Goal: Obtain resource: Obtain resource

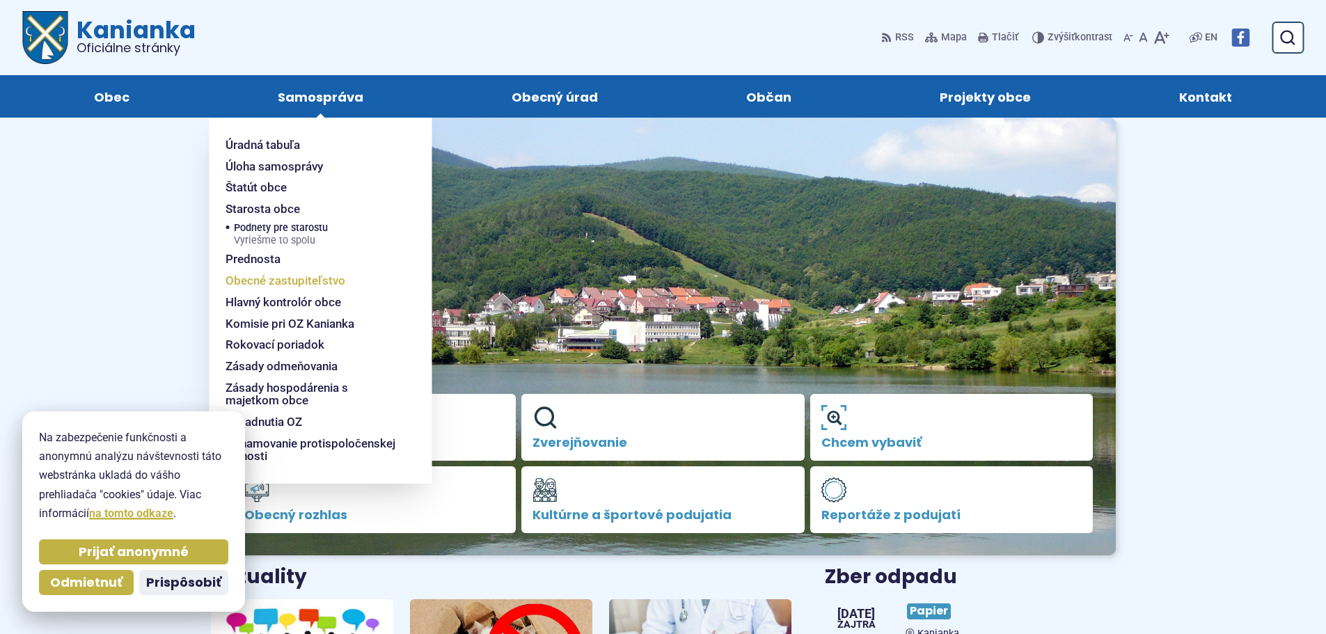
click at [317, 287] on span "Obecné zastupiteľstvo" at bounding box center [286, 281] width 120 height 22
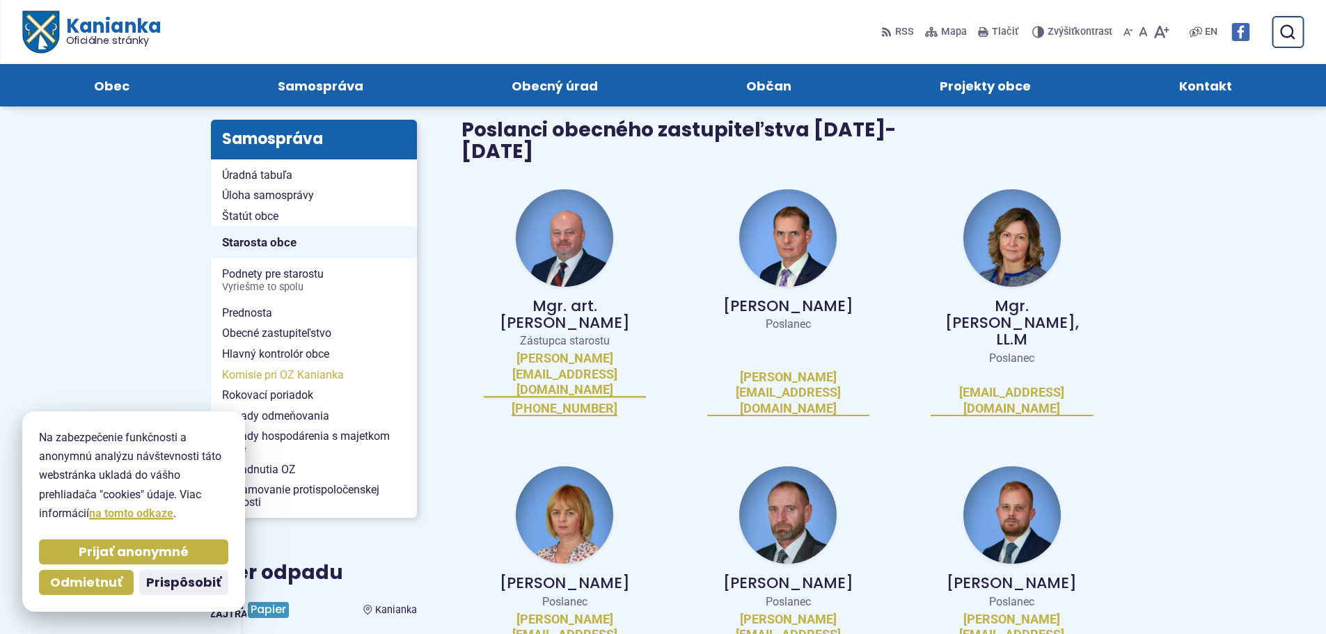
scroll to position [278, 0]
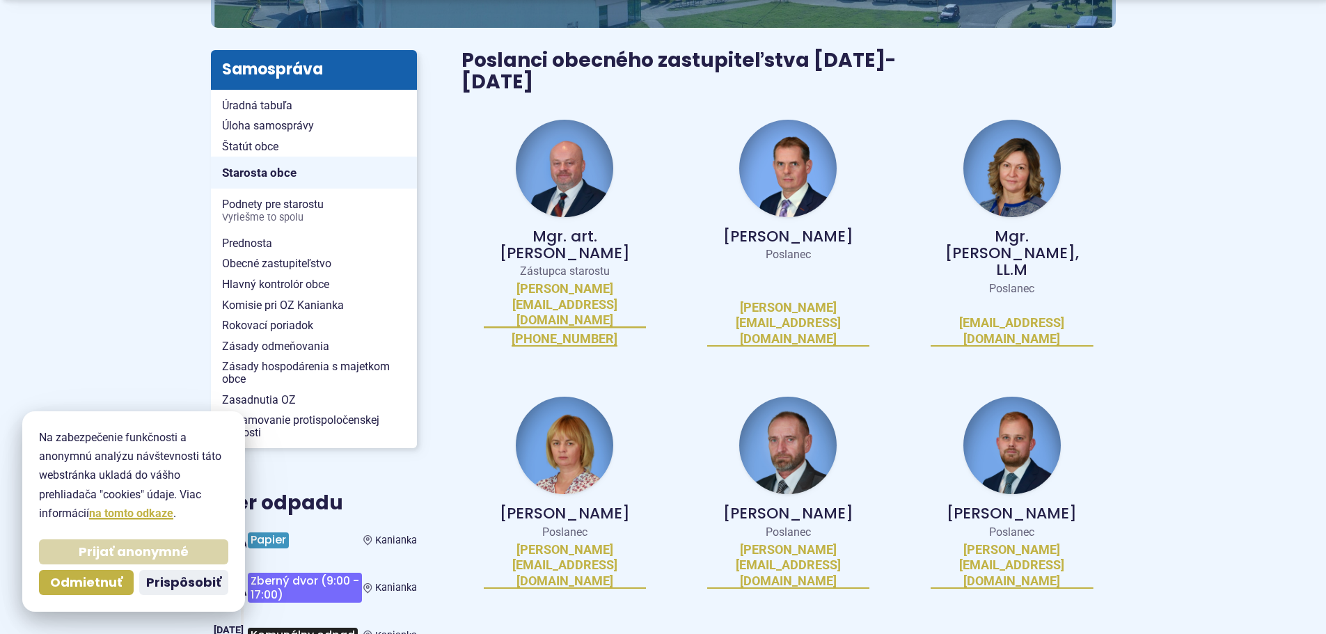
click at [118, 544] on span "Prijať anonymné" at bounding box center [134, 552] width 110 height 16
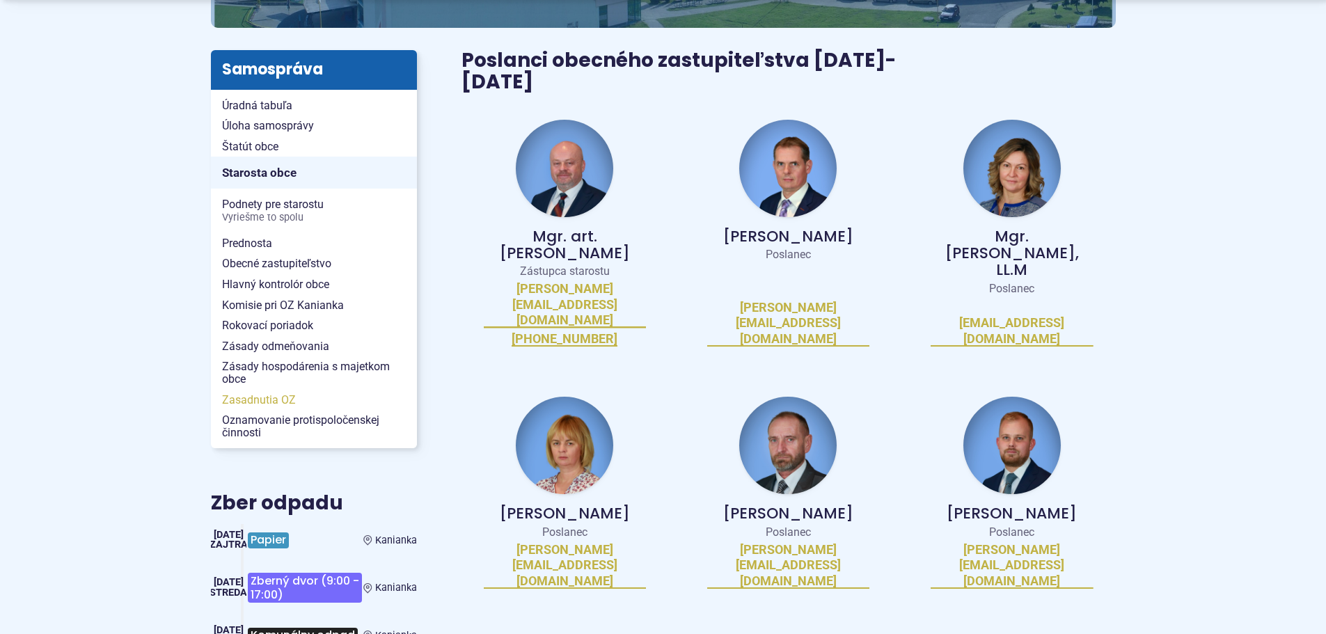
click at [258, 401] on span "Zasadnutia OZ" at bounding box center [314, 400] width 184 height 21
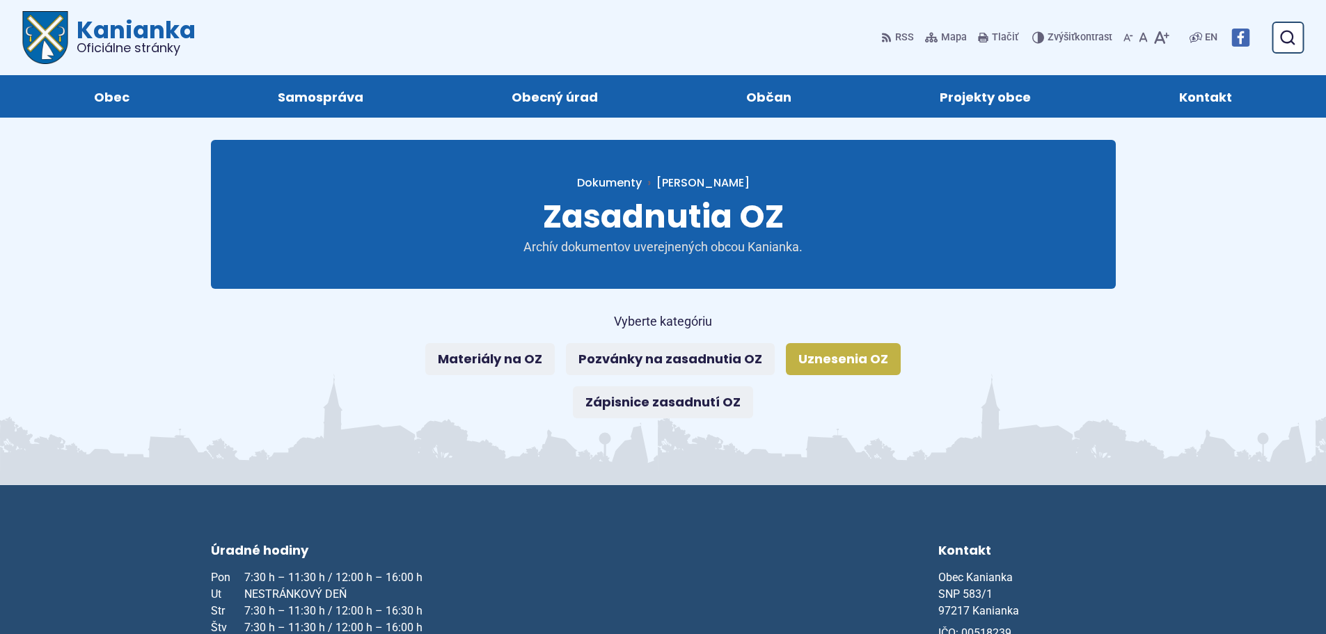
click at [828, 368] on link "Uznesenia OZ" at bounding box center [843, 359] width 115 height 32
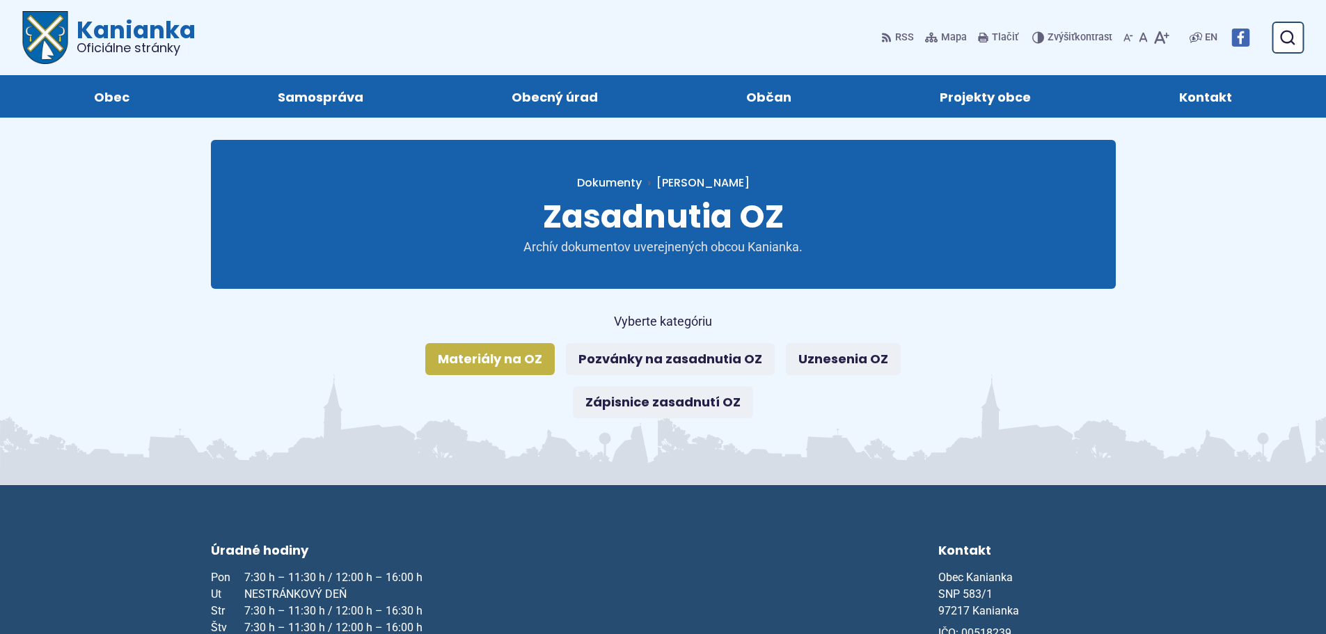
click at [516, 357] on link "Materiály na OZ" at bounding box center [489, 359] width 129 height 32
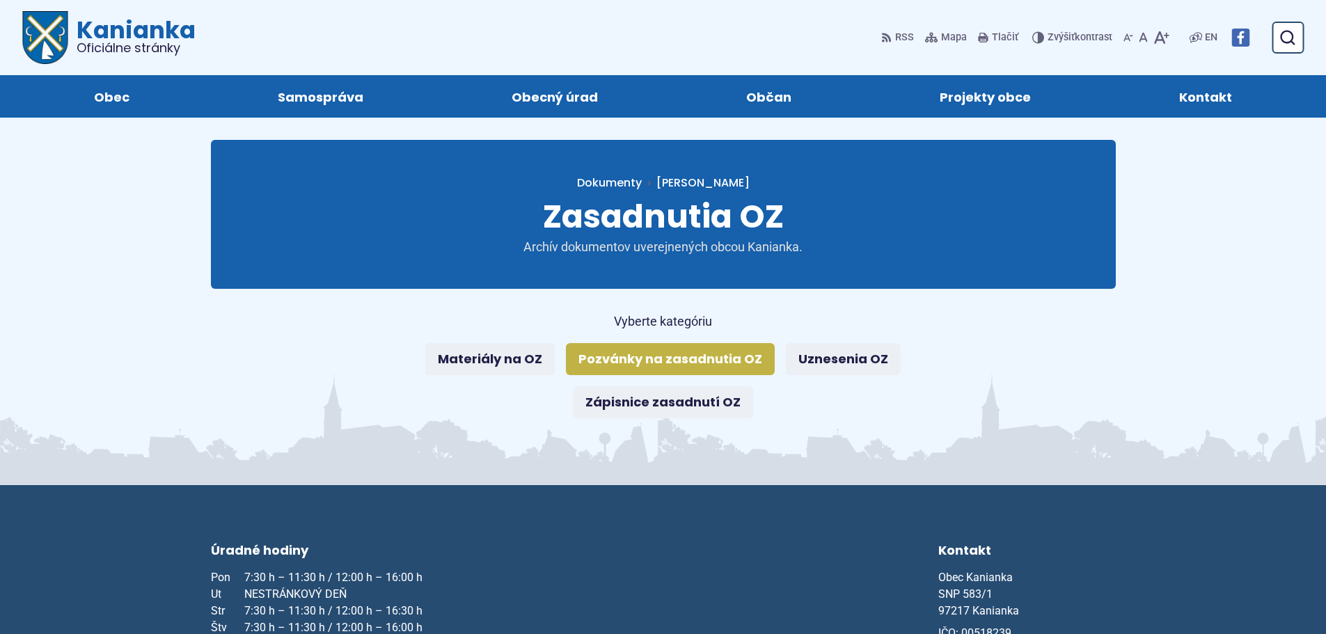
click at [642, 369] on link "Pozvánky na zasadnutia OZ" at bounding box center [670, 359] width 209 height 32
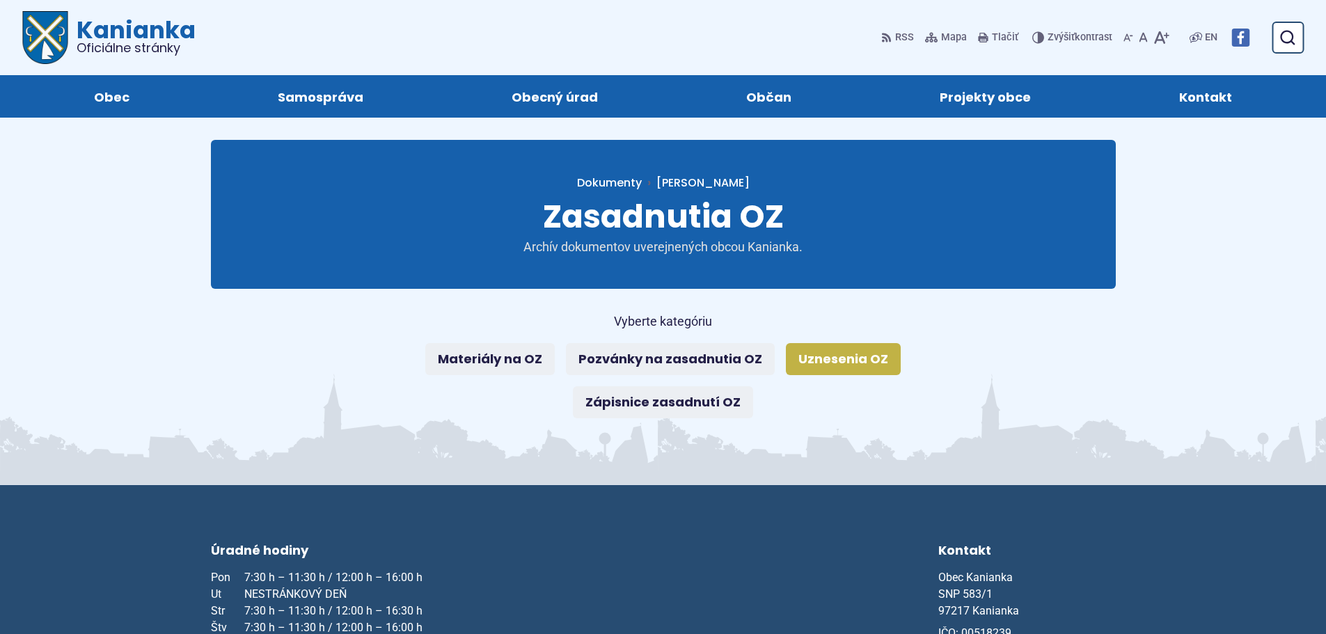
click at [848, 365] on link "Uznesenia OZ" at bounding box center [843, 359] width 115 height 32
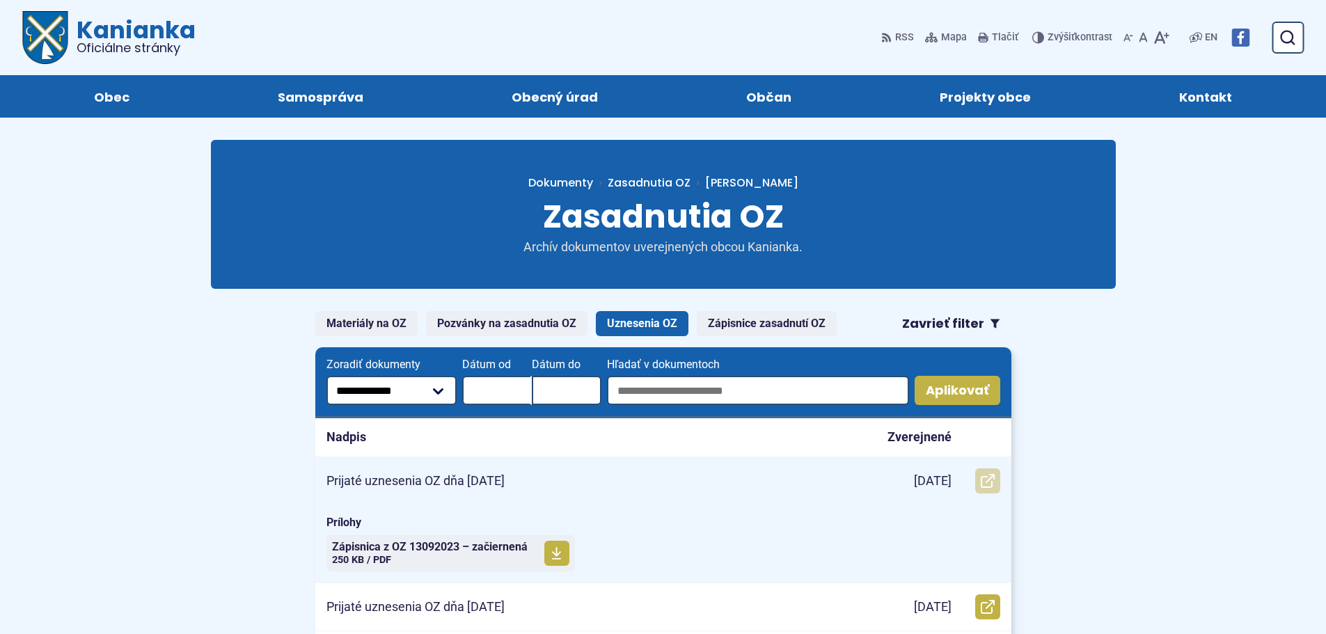
click at [984, 477] on use at bounding box center [988, 481] width 14 height 14
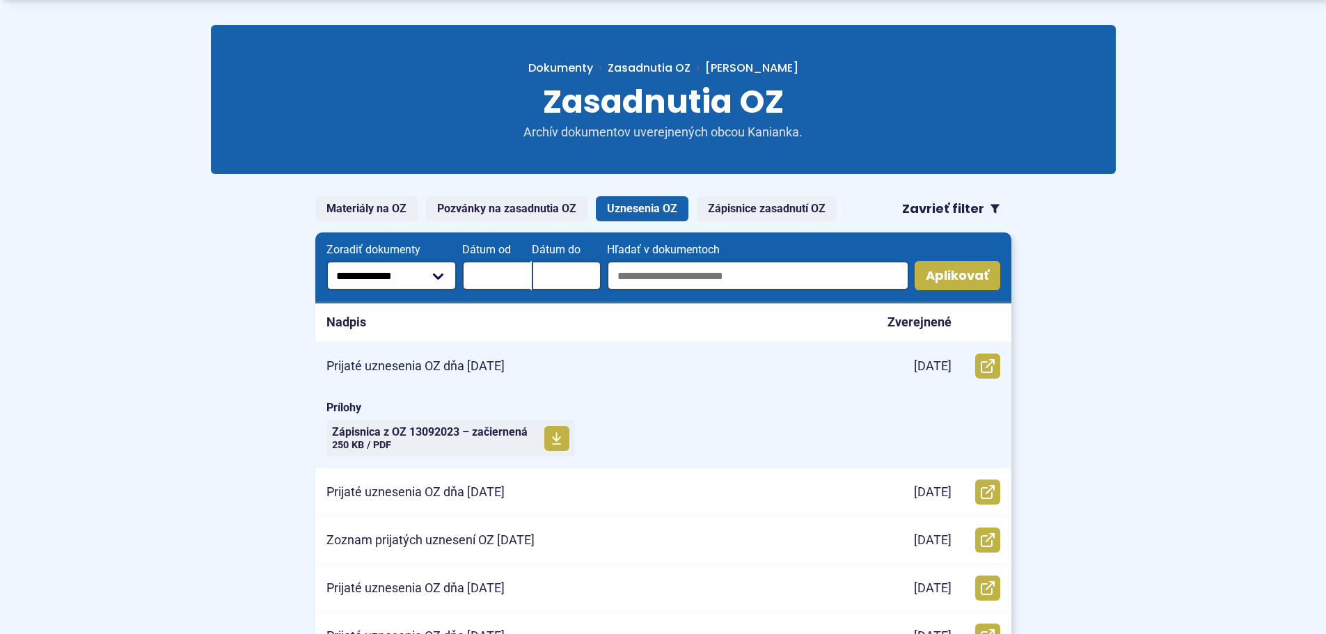
scroll to position [139, 0]
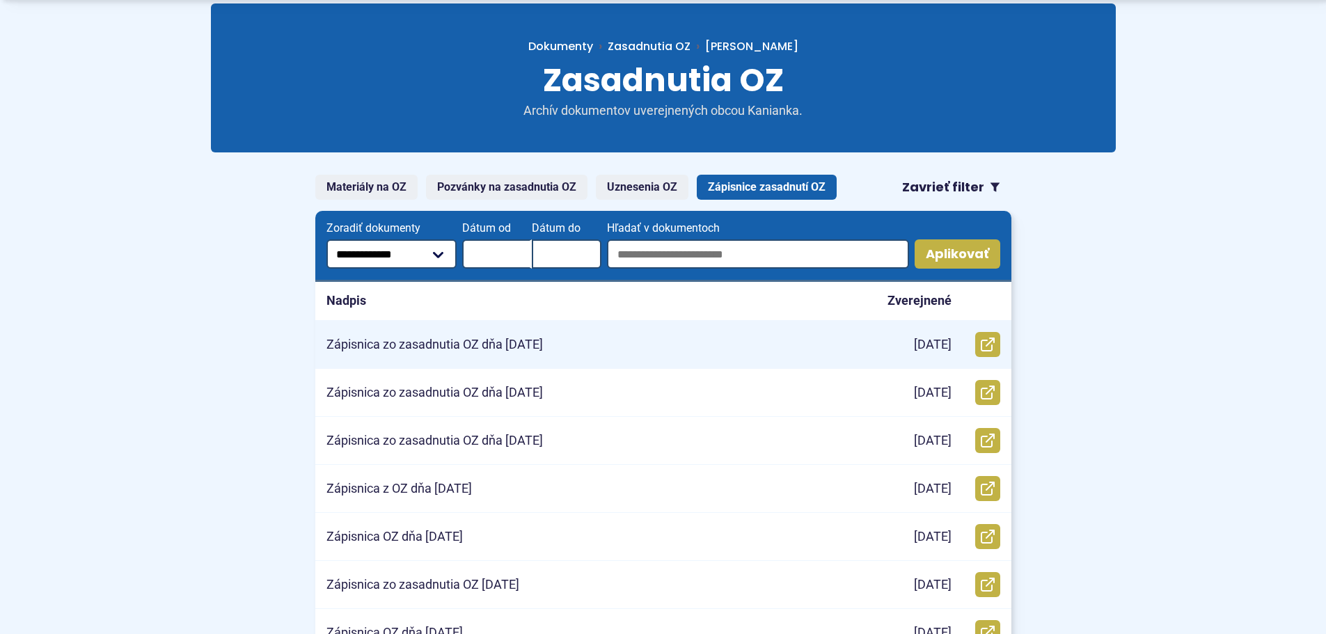
scroll to position [139, 0]
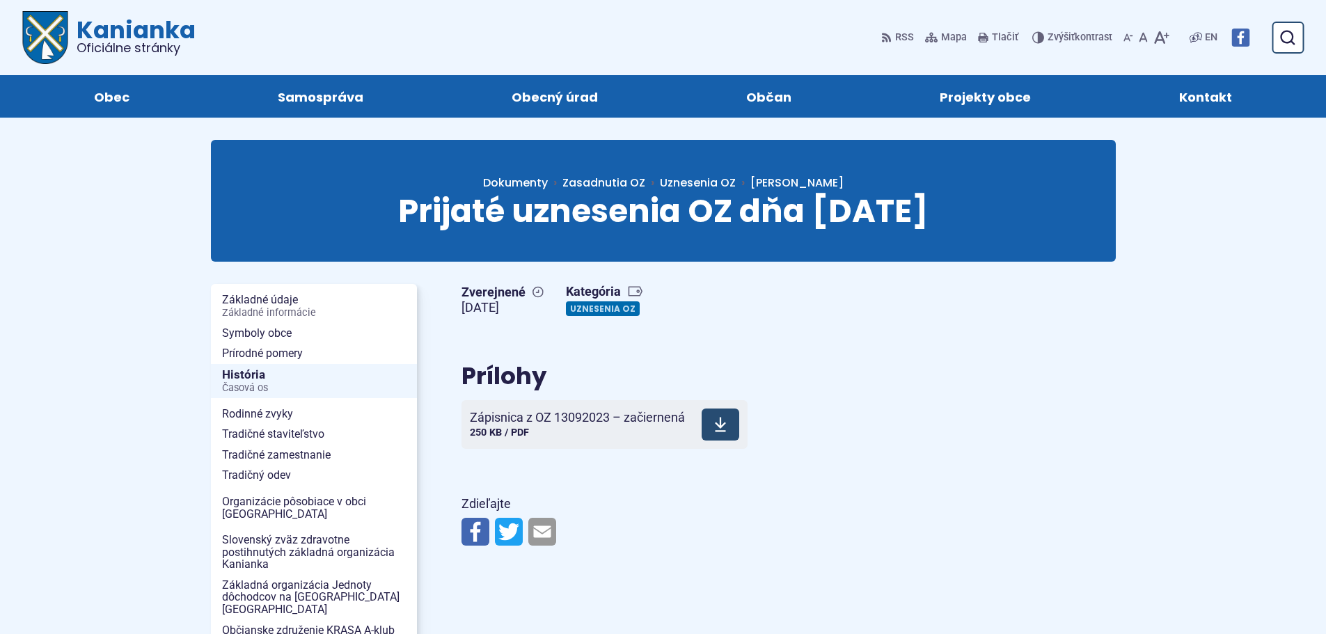
click at [721, 410] on span at bounding box center [721, 425] width 38 height 32
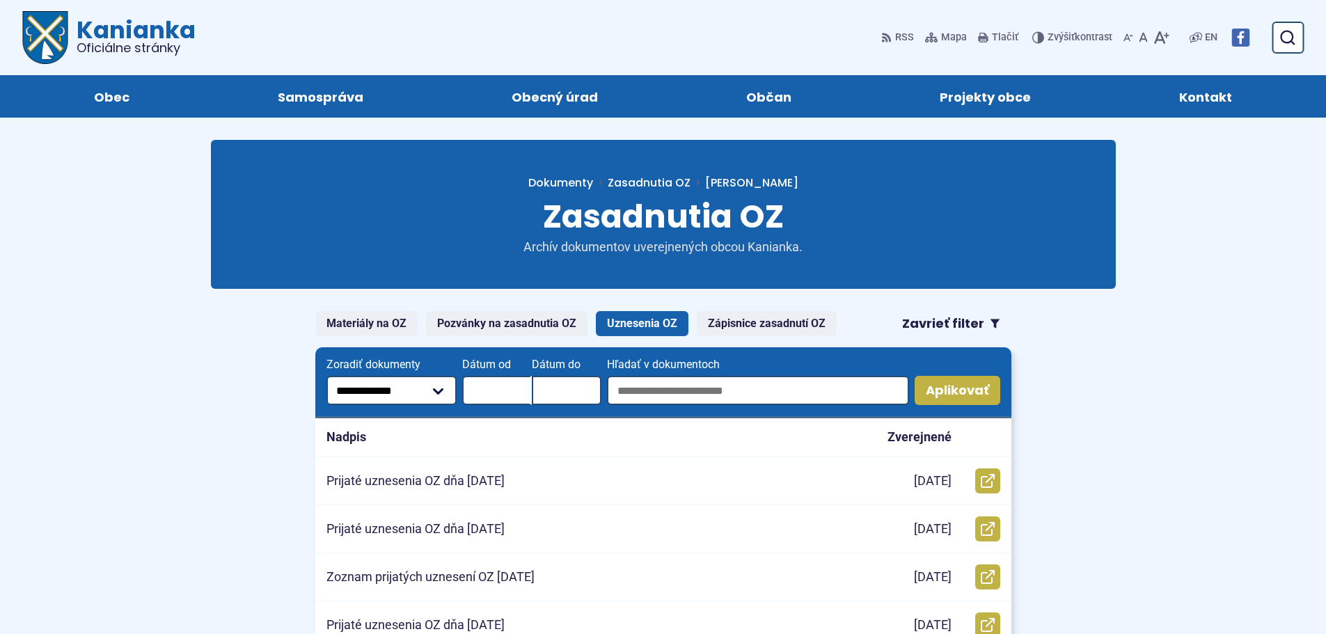
scroll to position [139, 0]
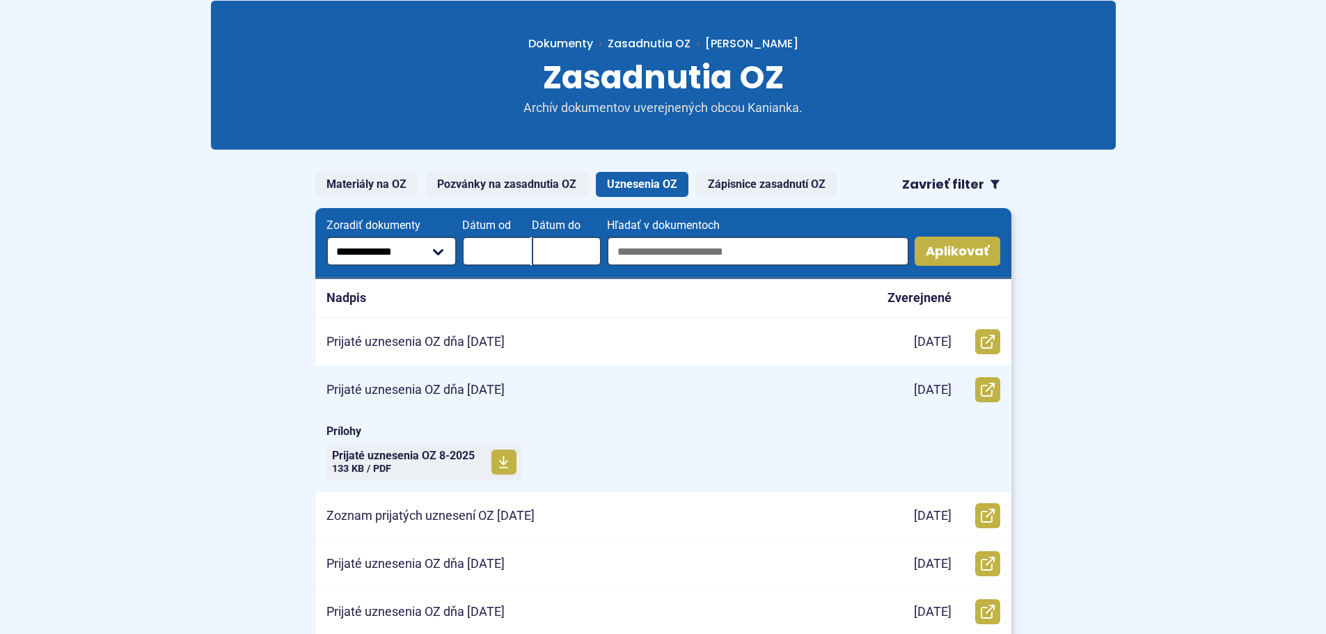
click at [390, 395] on p "Prijaté uznesenia OZ dňa 26.08.2025" at bounding box center [415, 390] width 178 height 16
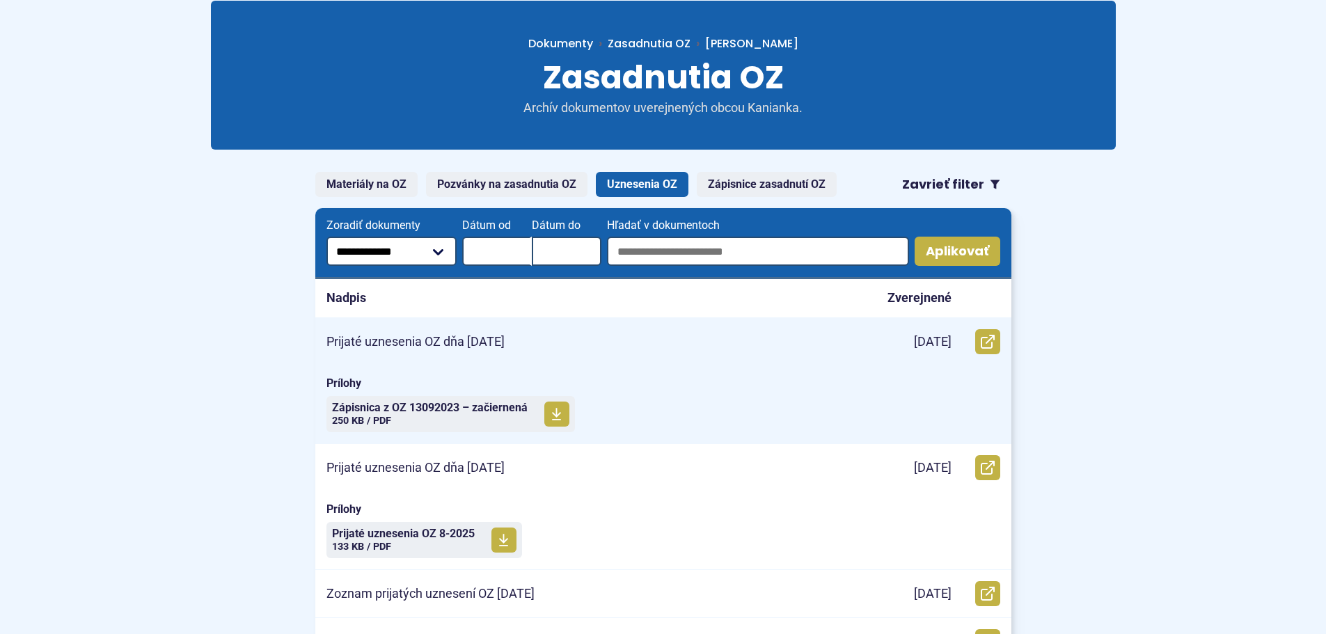
click at [530, 349] on div "Prijaté uznesenia OZ dňa 8.10.2025" at bounding box center [586, 341] width 543 height 47
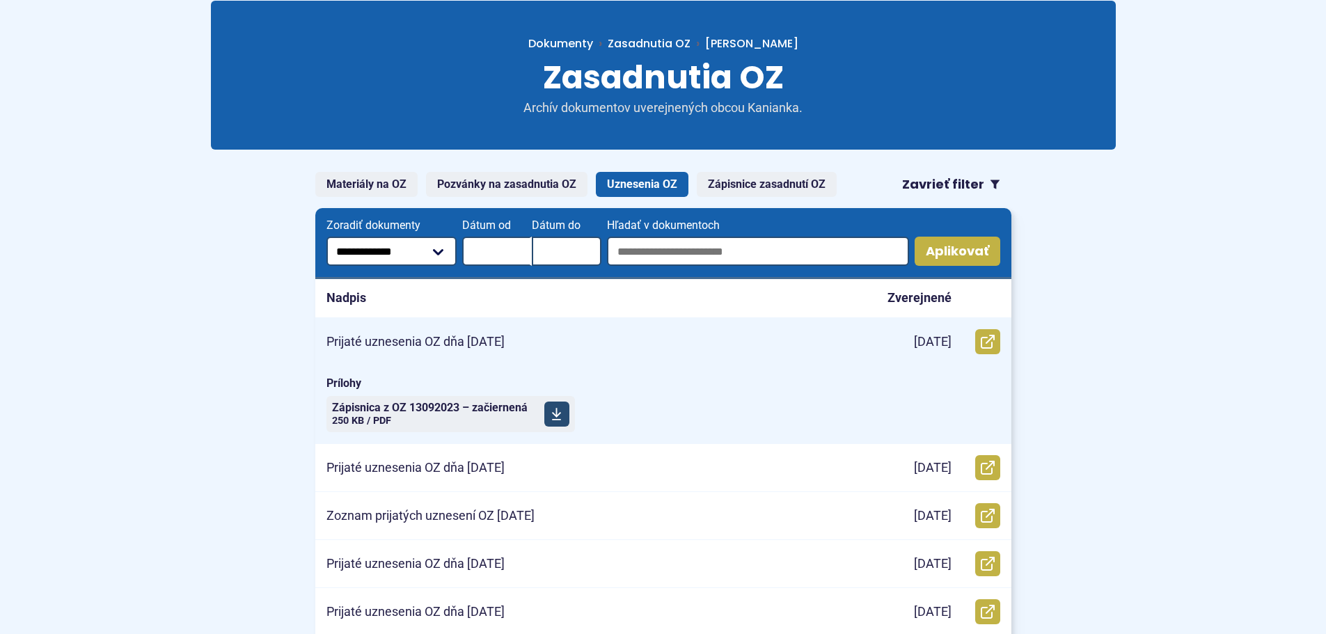
click at [548, 410] on span at bounding box center [556, 414] width 25 height 25
drag, startPoint x: 335, startPoint y: 341, endPoint x: 700, endPoint y: 370, distance: 365.9
click at [700, 370] on article "Prijaté uznesenia OZ dňa 8.10.2025 9.10.2025 Otvoriť document Prijaté uznesenia…" at bounding box center [663, 381] width 696 height 126
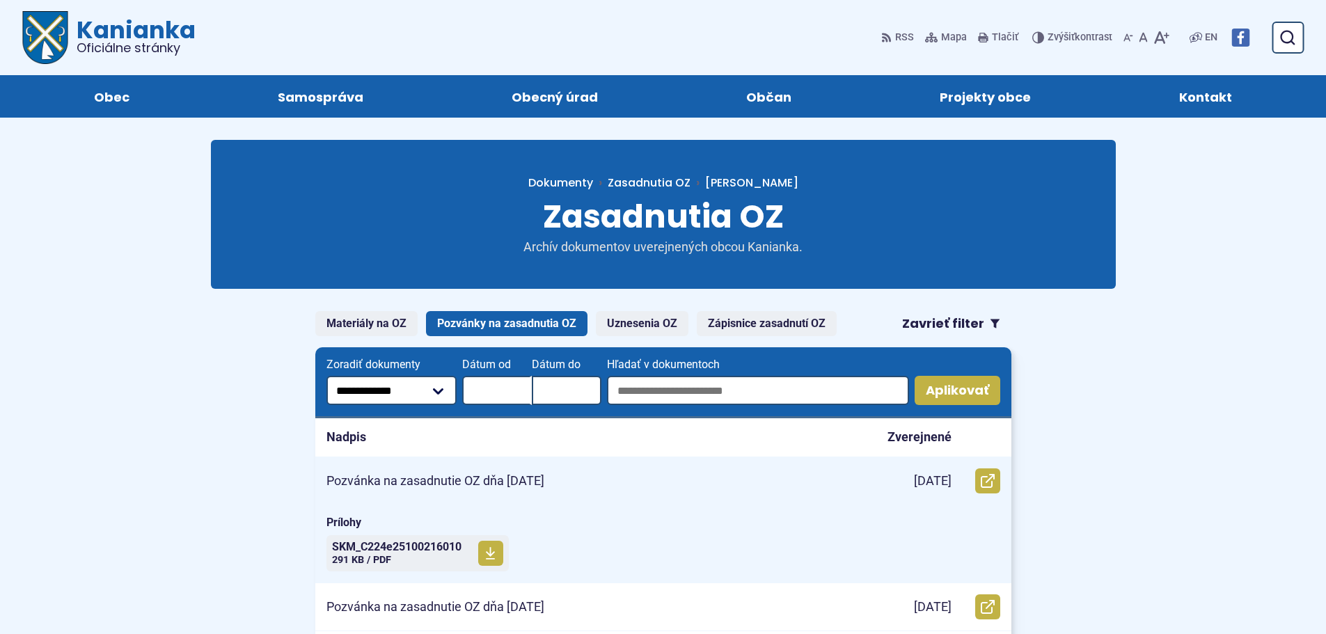
click at [471, 480] on p "Pozvánka na zasadnutie OZ dňa 8.10.2025" at bounding box center [435, 481] width 218 height 16
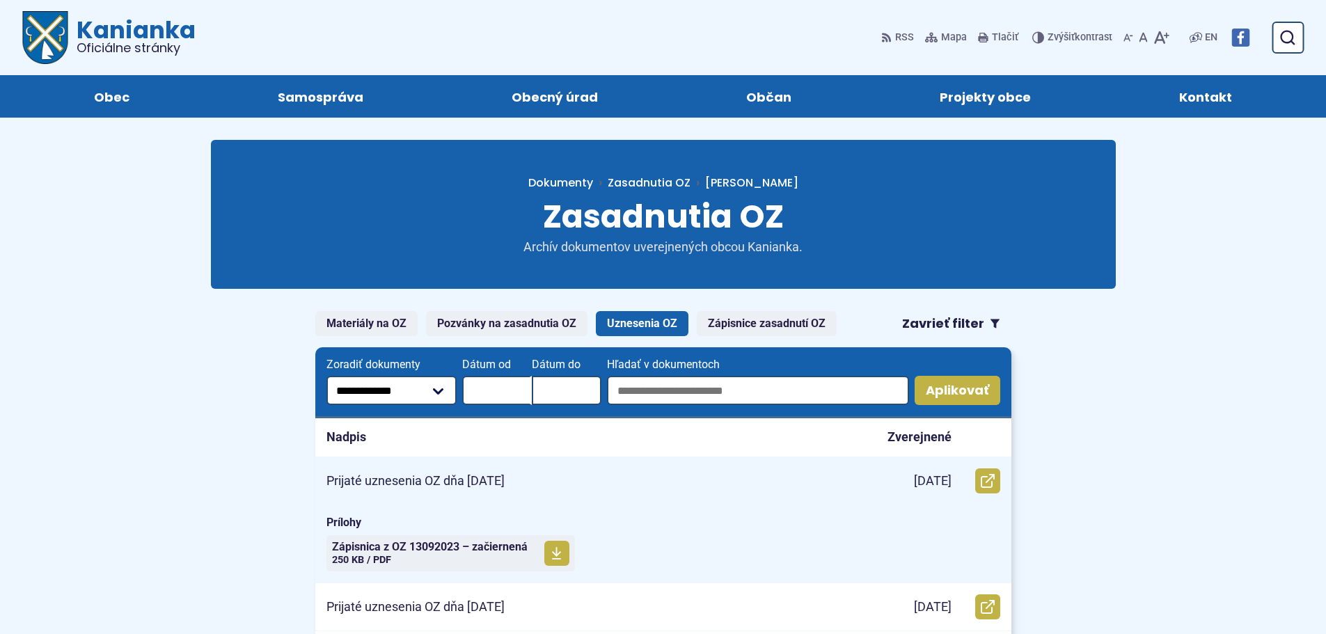
drag, startPoint x: 338, startPoint y: 486, endPoint x: 668, endPoint y: 469, distance: 329.7
click at [668, 469] on div "Prijaté uznesenia OZ dňa [DATE]" at bounding box center [586, 480] width 543 height 47
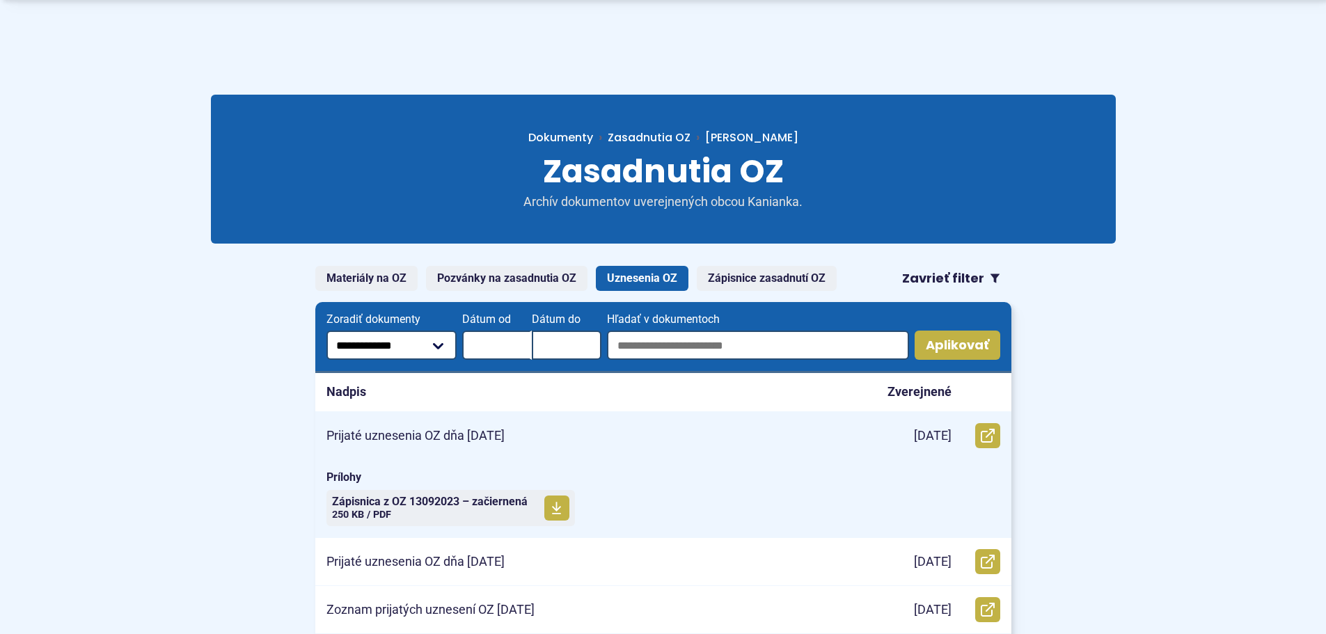
scroll to position [70, 0]
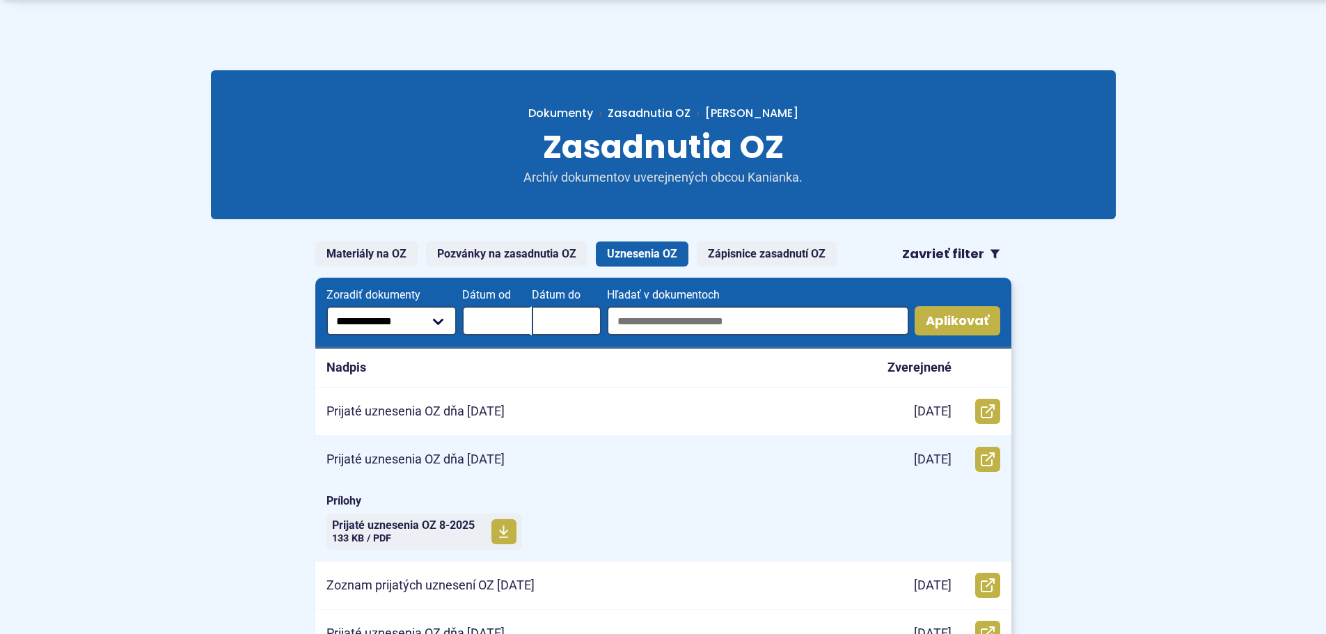
click at [655, 523] on article "Prijaté uznesenia OZ dňa 26.08.2025 26.8.2025 Otvoriť document Prijaté uzneseni…" at bounding box center [663, 499] width 696 height 126
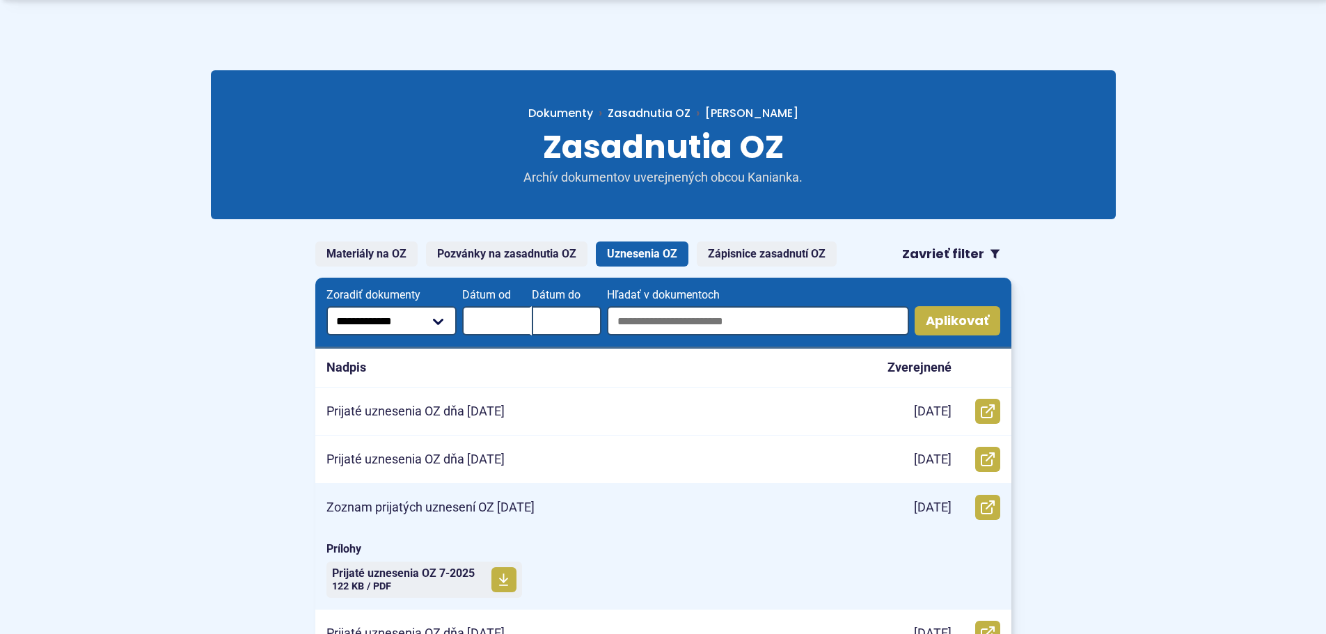
click at [646, 569] on article "Zoznam prijatých uznesení OZ 23.07.2025 23.7.2025 Otvoriť document Zoznam prija…" at bounding box center [663, 547] width 696 height 126
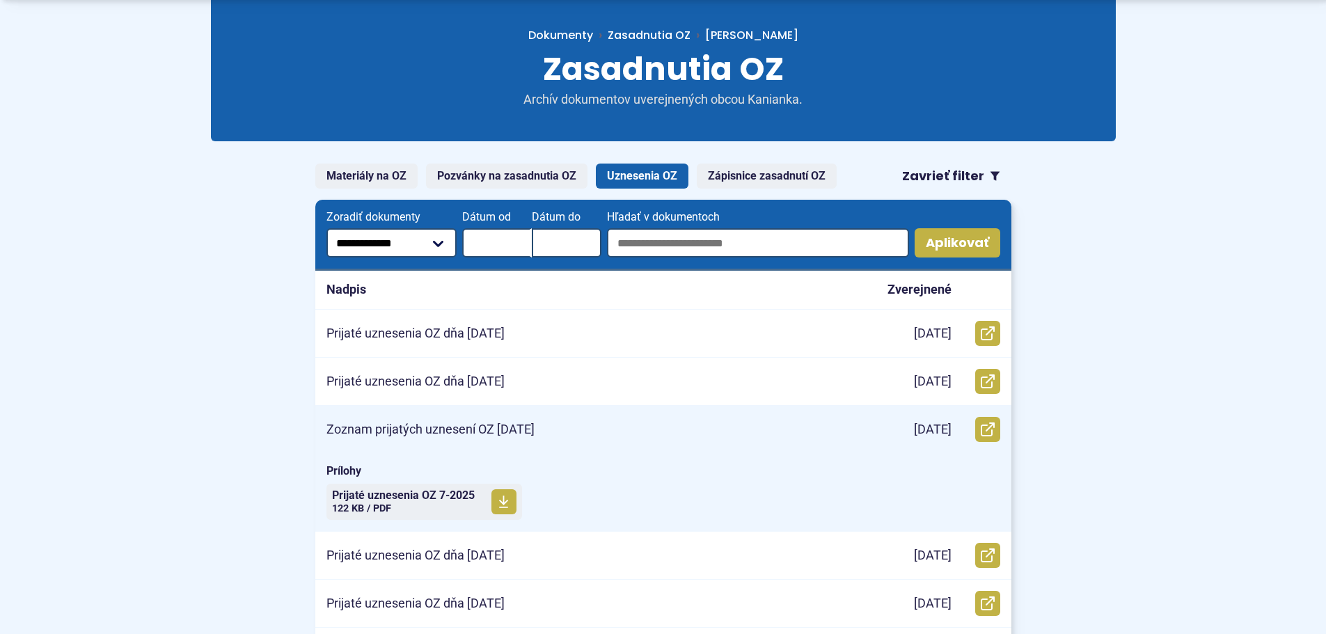
scroll to position [209, 0]
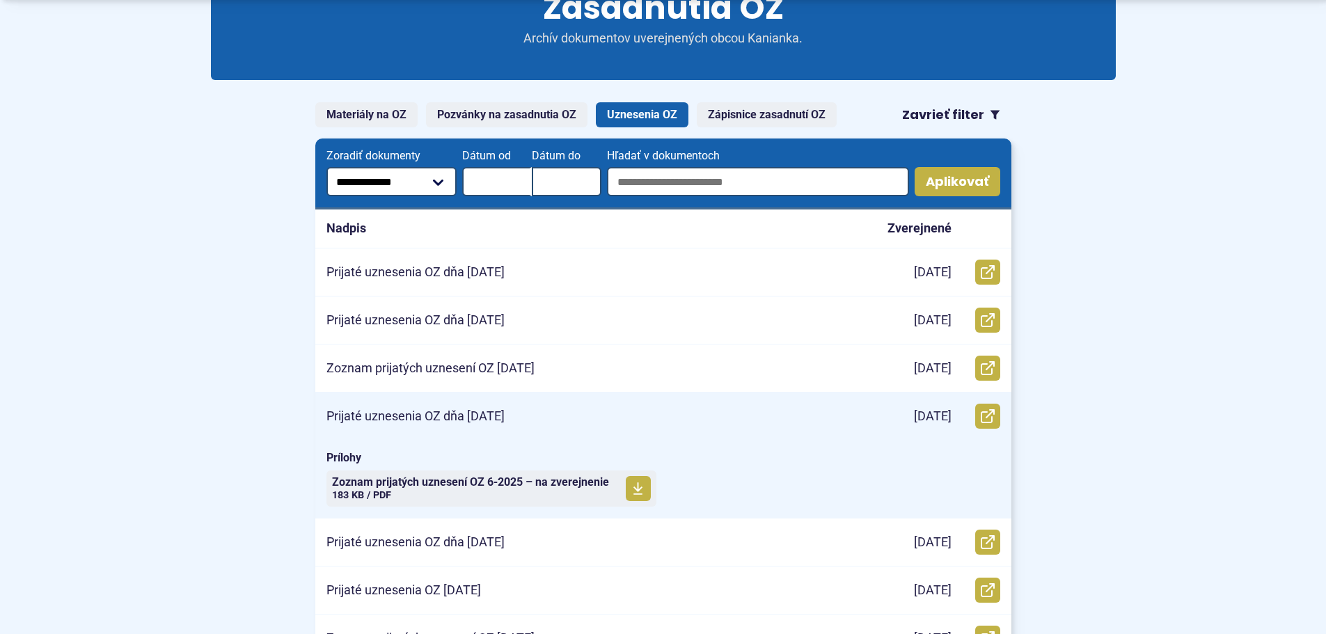
click at [667, 500] on article "Prijaté uznesenia OZ dňa 11.06.2025 12.6.2025 Otvoriť document Prijaté uzneseni…" at bounding box center [663, 456] width 696 height 126
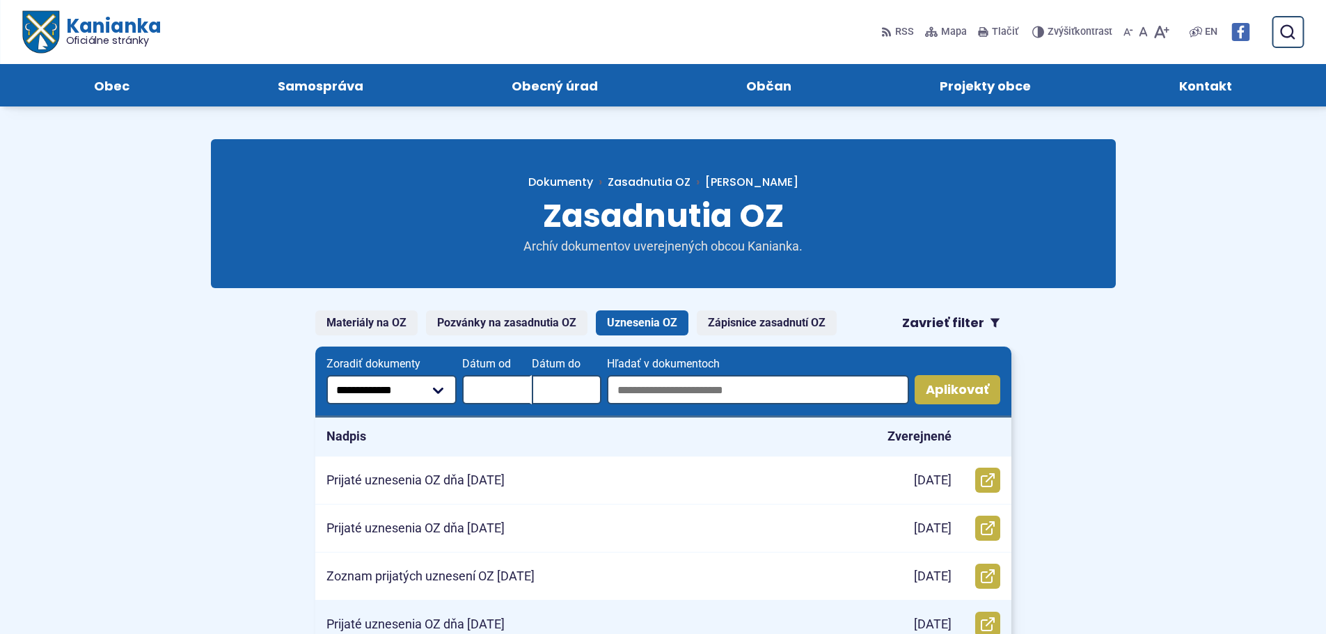
scroll to position [0, 0]
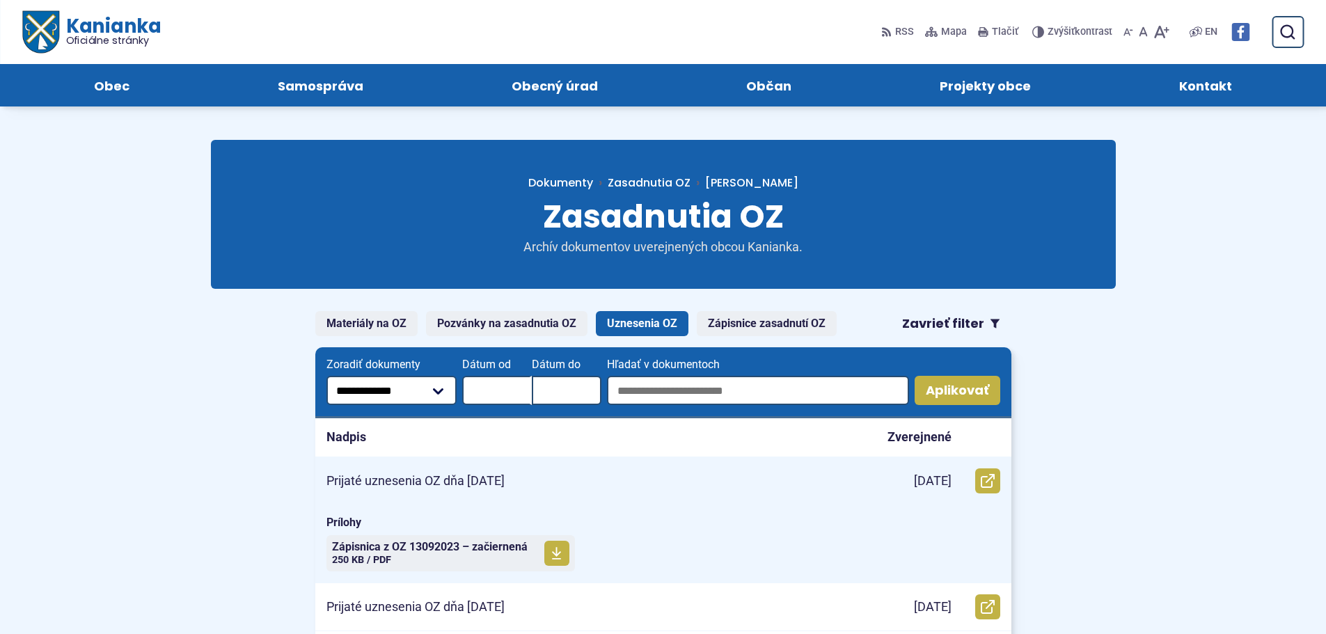
click at [647, 475] on div "Prijaté uznesenia OZ dňa [DATE]" at bounding box center [586, 480] width 543 height 47
click at [562, 555] on span at bounding box center [556, 553] width 25 height 25
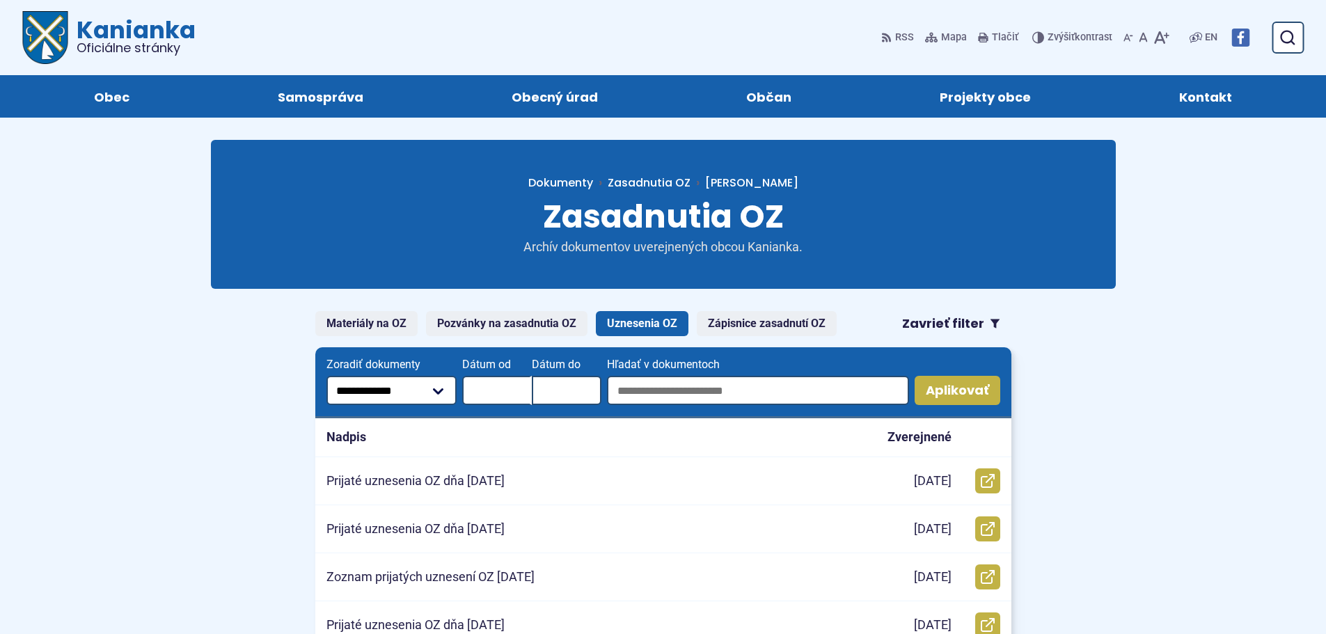
scroll to position [139, 0]
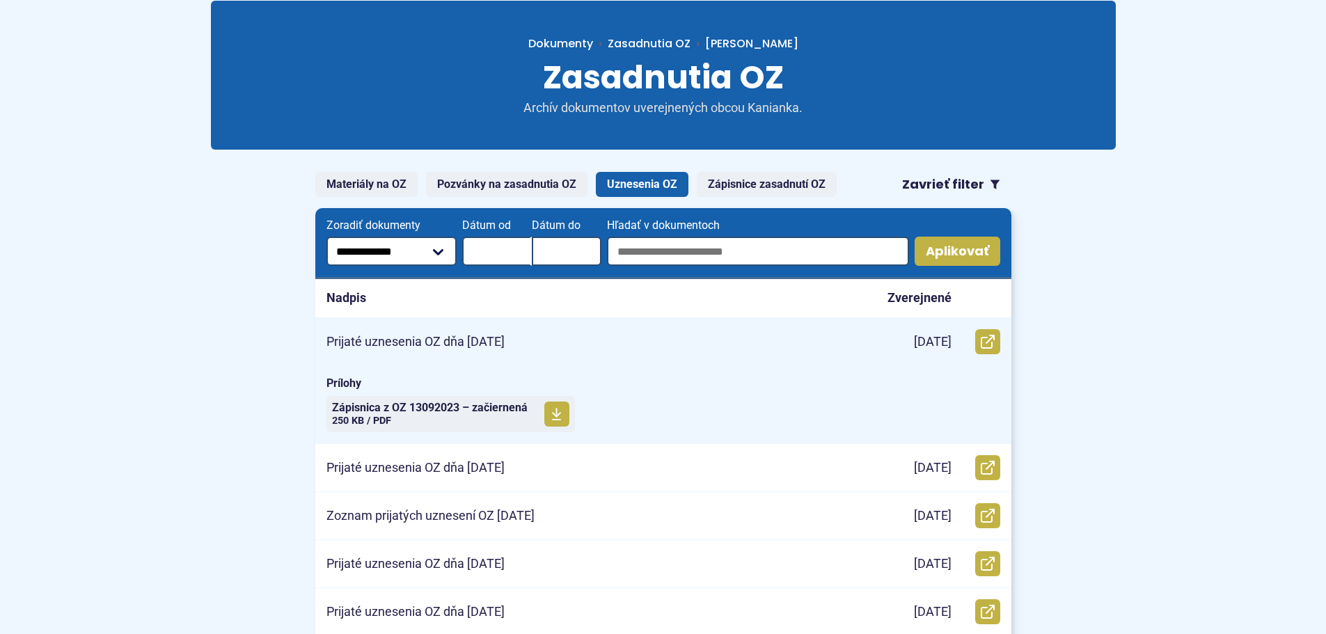
click at [732, 347] on div "Prijaté uznesenia OZ dňa [DATE]" at bounding box center [586, 341] width 543 height 47
